Goal: Transaction & Acquisition: Book appointment/travel/reservation

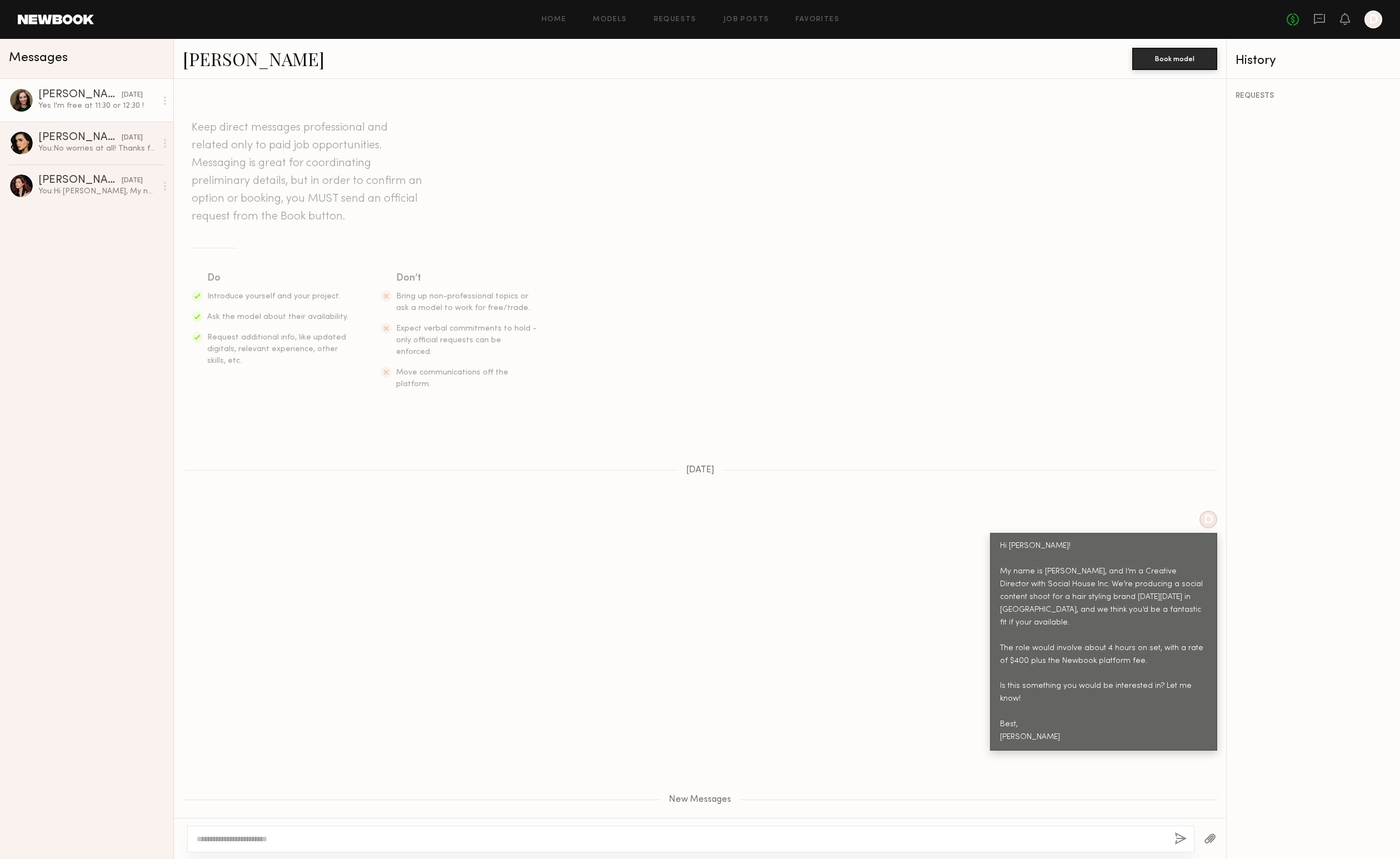
scroll to position [546, 0]
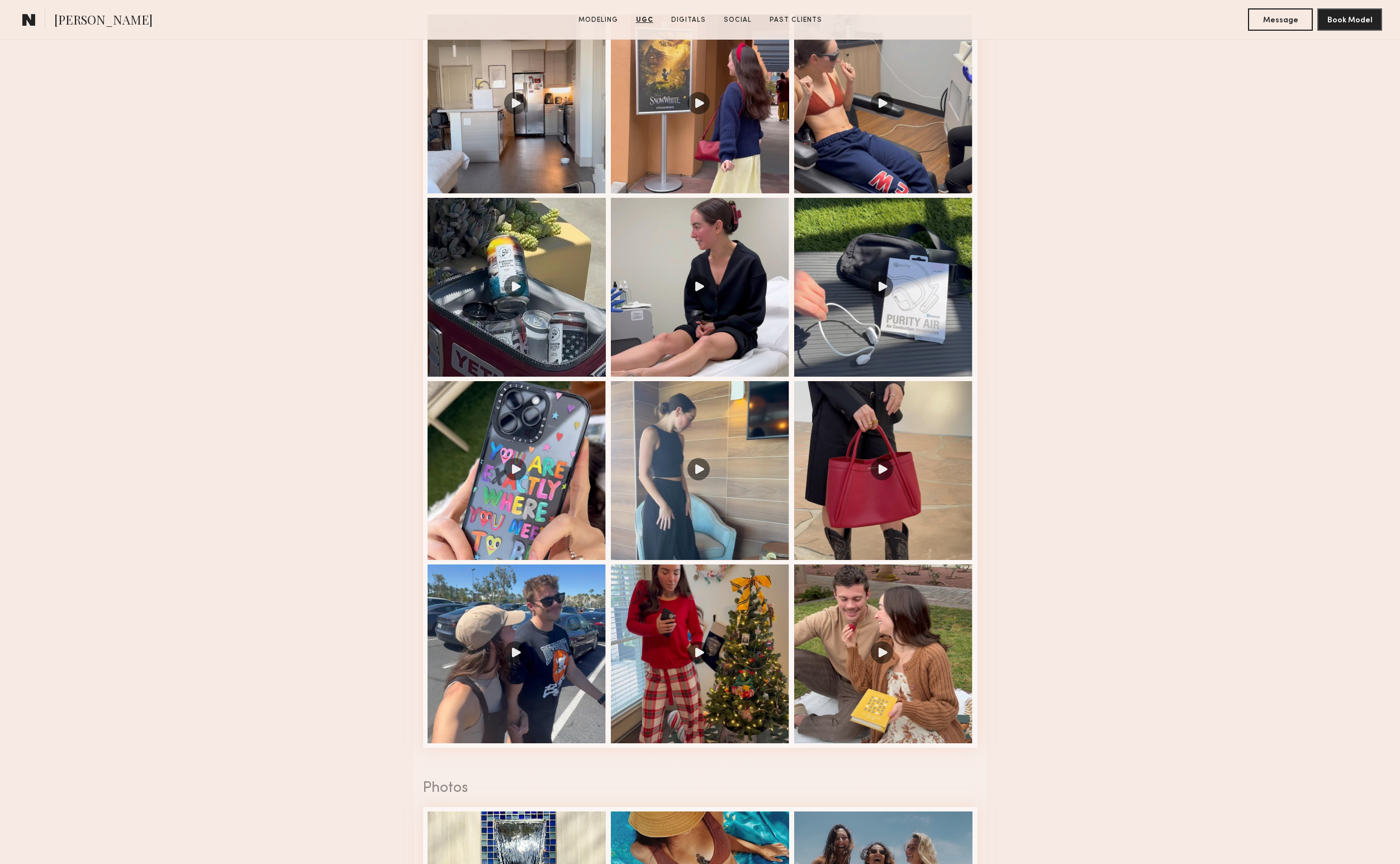
scroll to position [1406, 0]
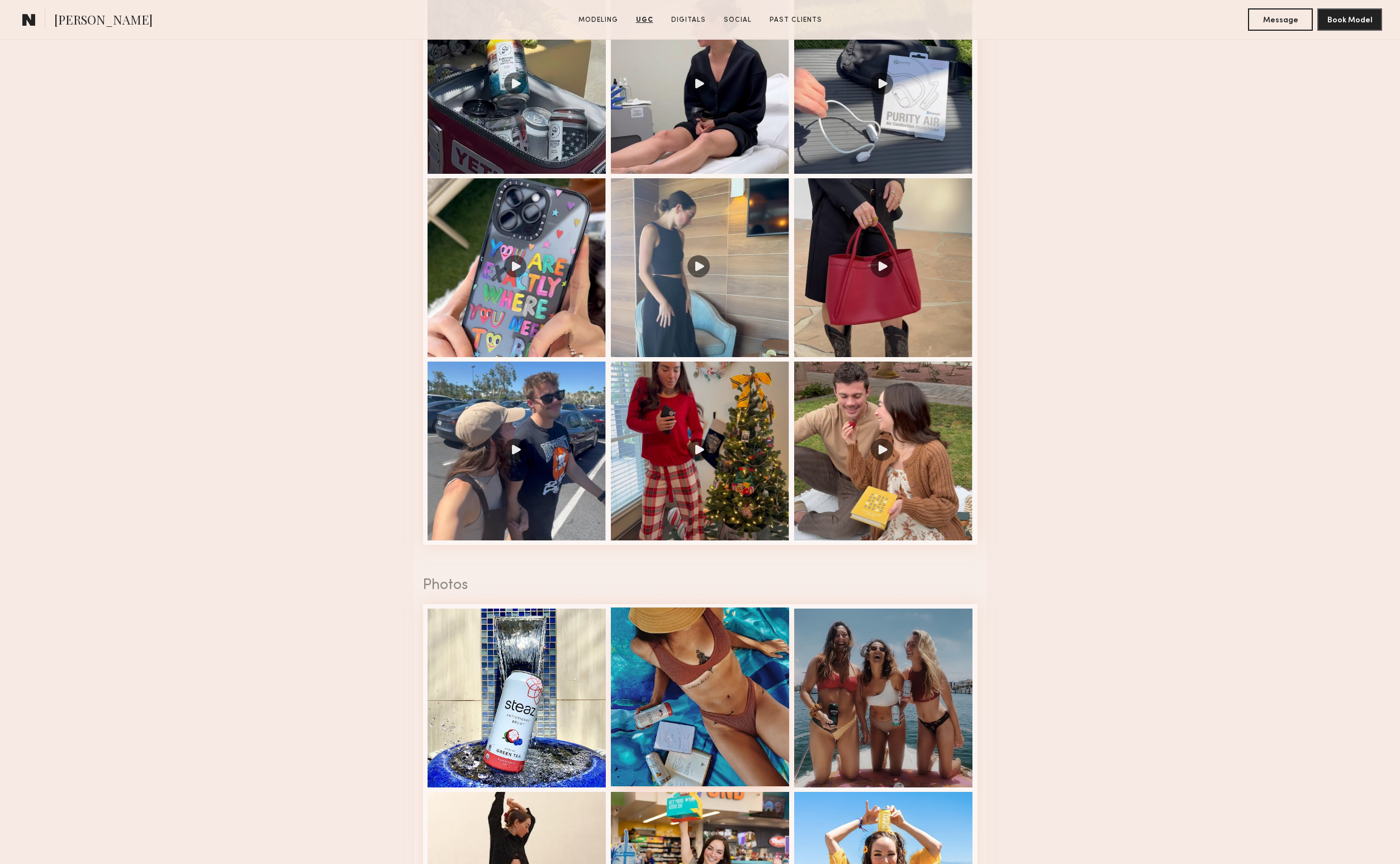
click at [705, 672] on div at bounding box center [700, 697] width 179 height 179
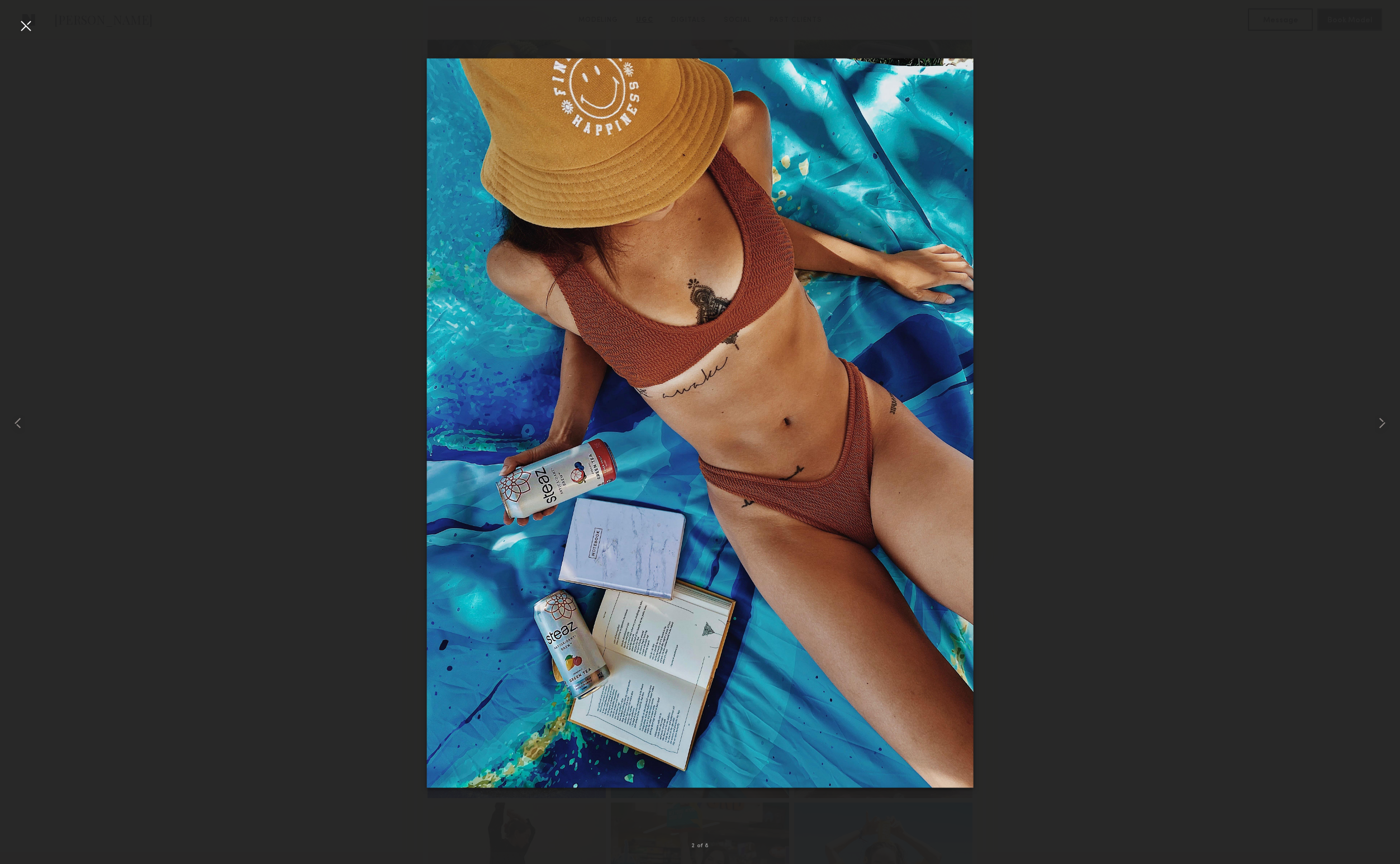
scroll to position [1393, 0]
drag, startPoint x: 22, startPoint y: 26, endPoint x: 36, endPoint y: 36, distance: 17.2
click at [22, 26] on div at bounding box center [26, 26] width 18 height 18
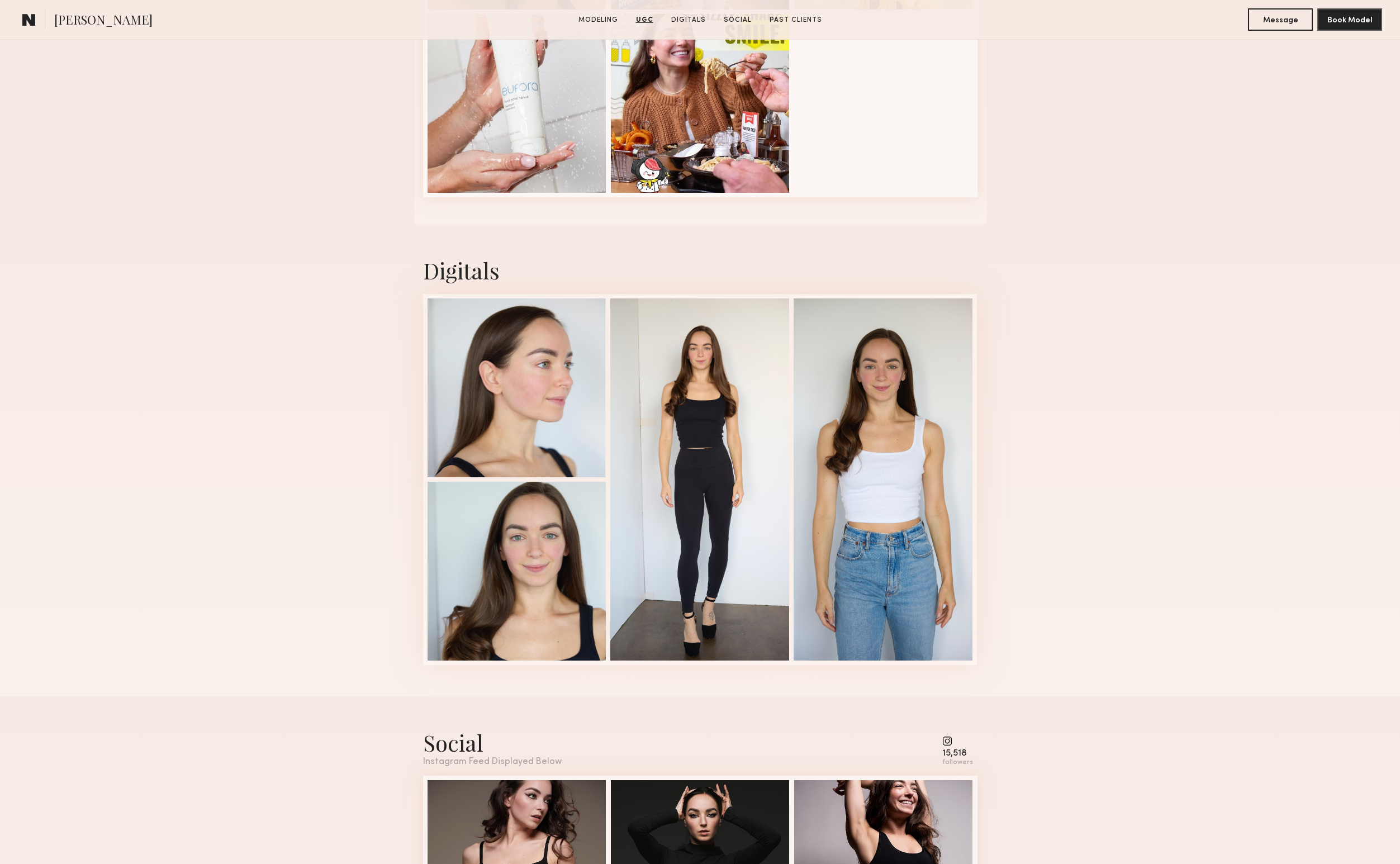
scroll to position [2368, 0]
drag, startPoint x: 878, startPoint y: 441, endPoint x: 876, endPoint y: 449, distance: 8.2
click at [878, 442] on div at bounding box center [883, 478] width 179 height 362
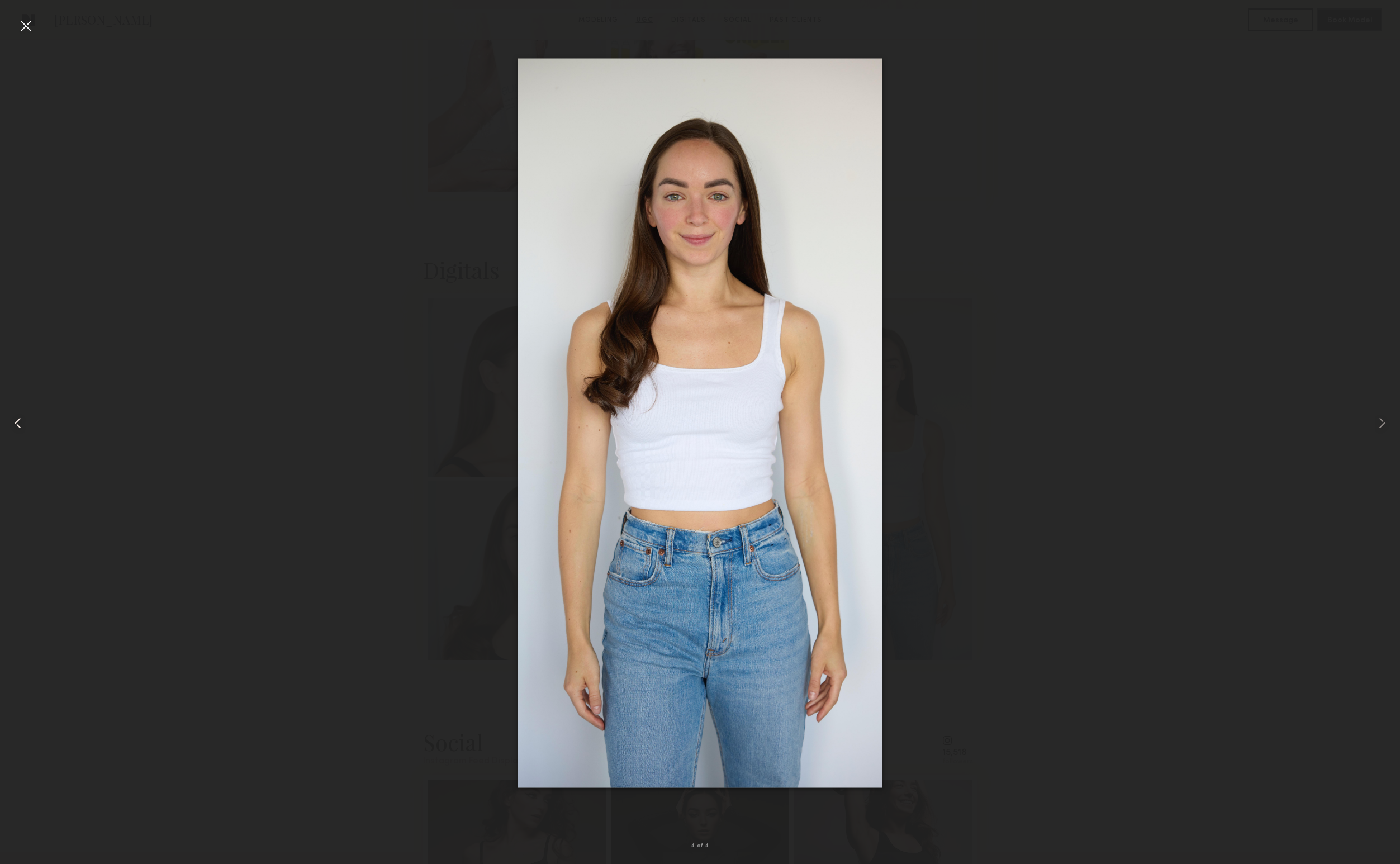
click at [20, 418] on common-icon at bounding box center [18, 423] width 18 height 18
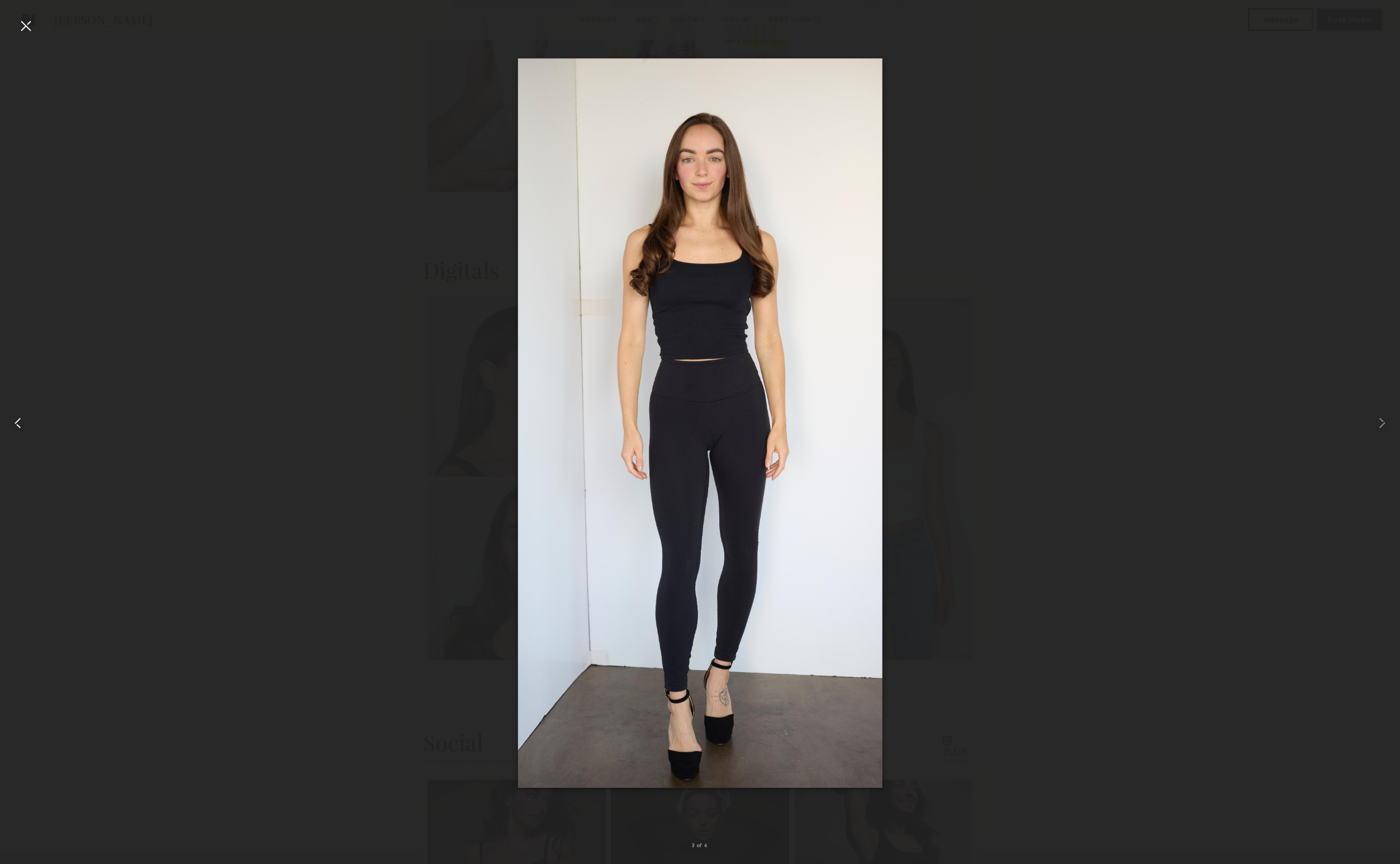
click at [20, 418] on common-icon at bounding box center [18, 423] width 18 height 18
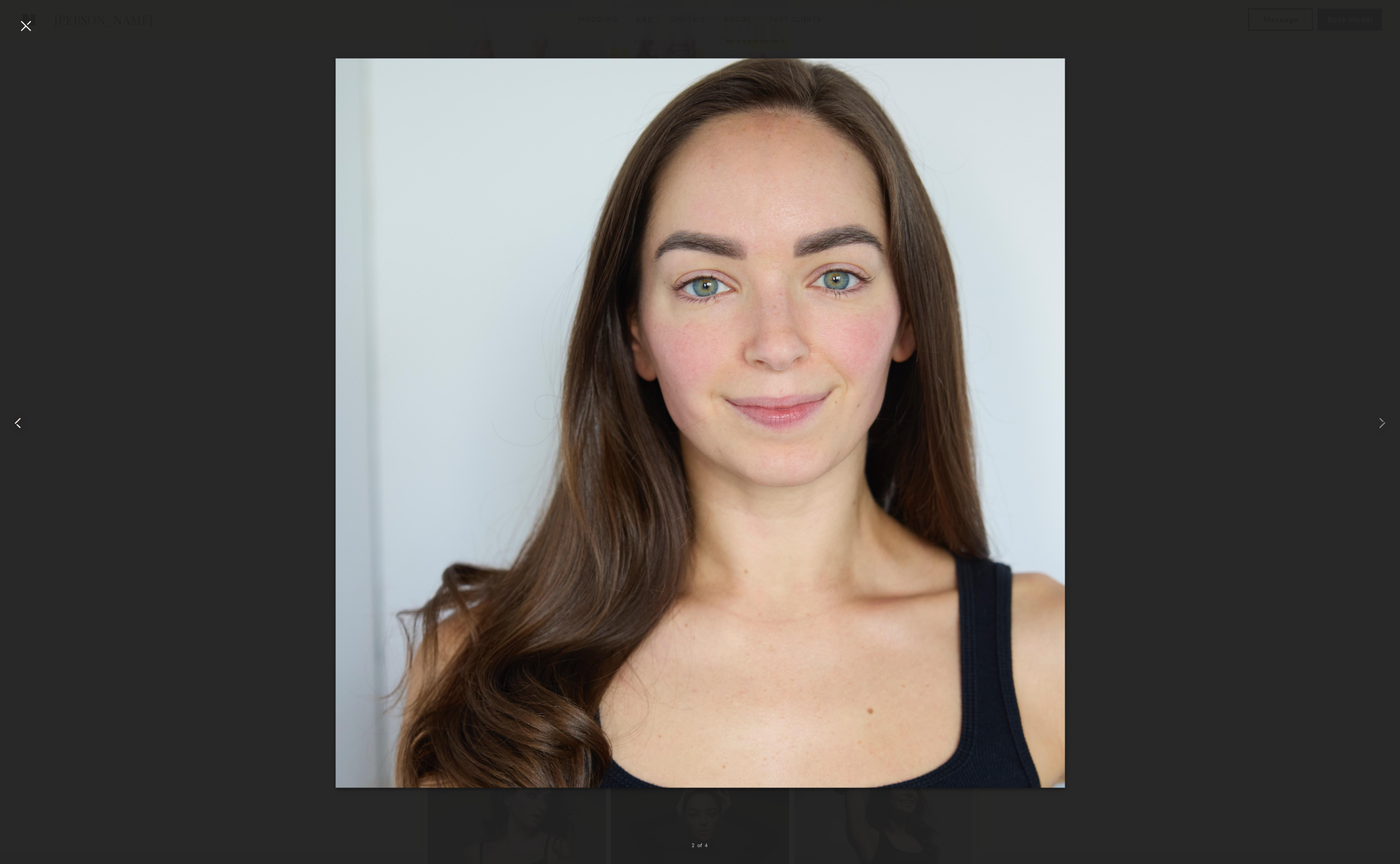
click at [20, 418] on common-icon at bounding box center [18, 423] width 18 height 18
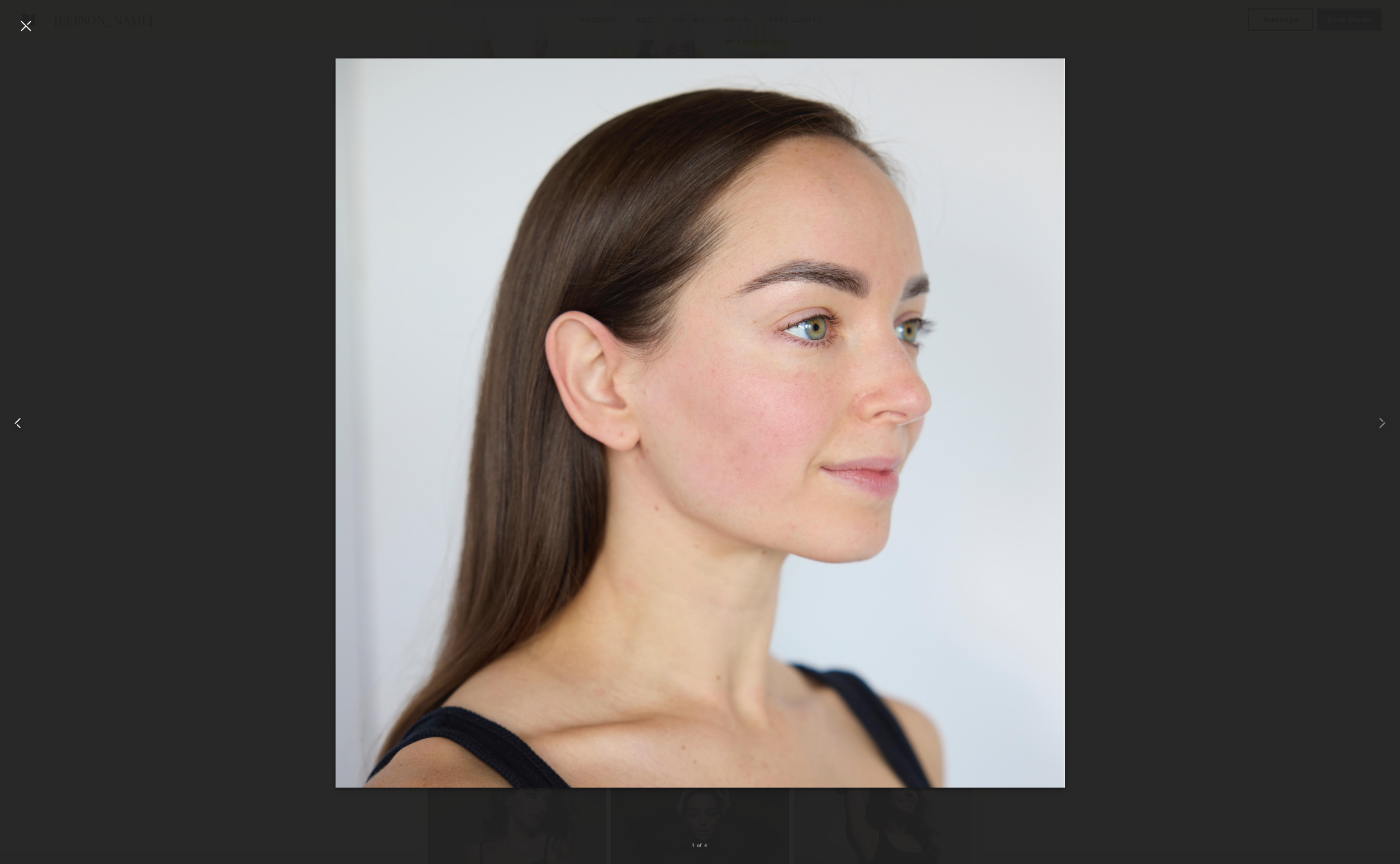
drag, startPoint x: 30, startPoint y: 25, endPoint x: 49, endPoint y: 45, distance: 27.6
click at [30, 25] on div at bounding box center [26, 26] width 18 height 18
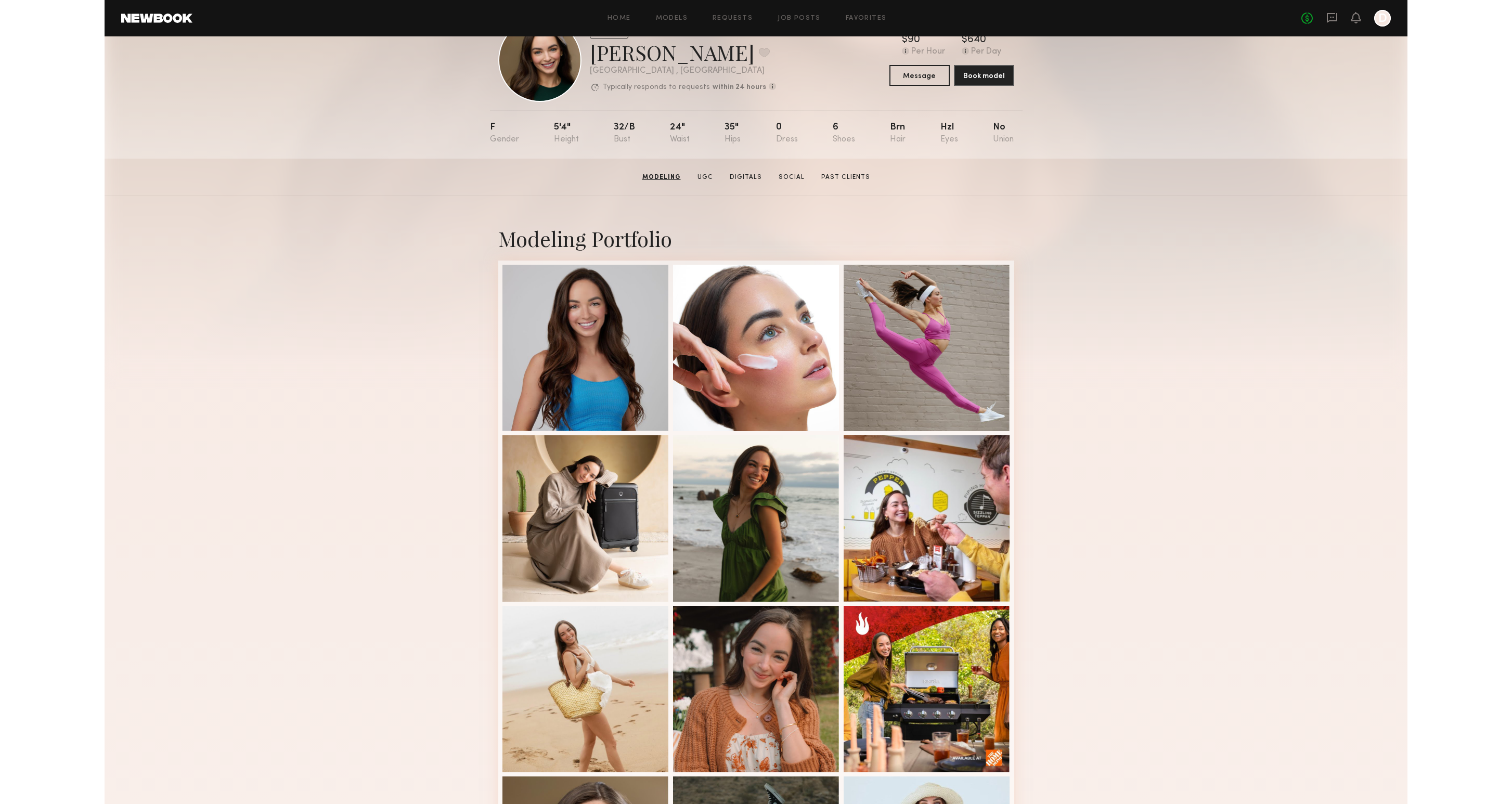
scroll to position [0, 0]
